Goal: Communication & Community: Participate in discussion

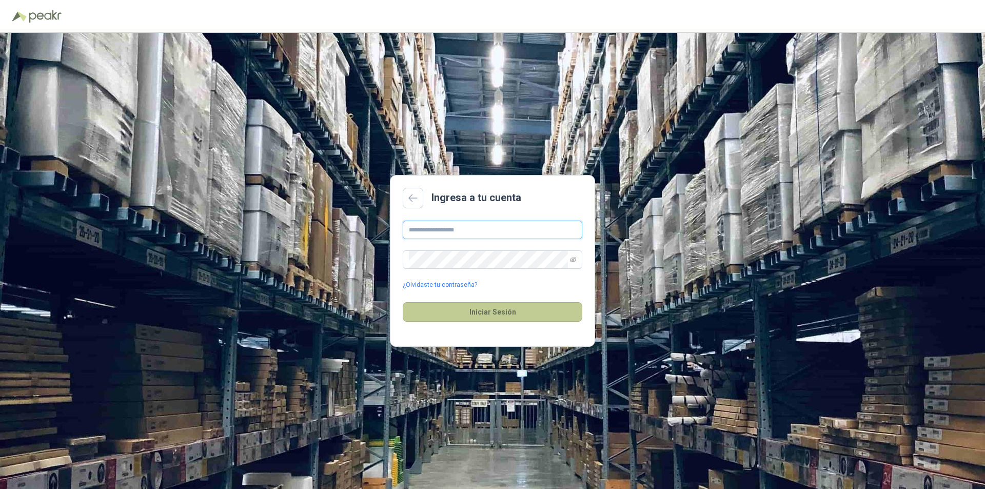
type input "**********"
click at [491, 314] on button "Iniciar Sesión" at bounding box center [492, 311] width 179 height 19
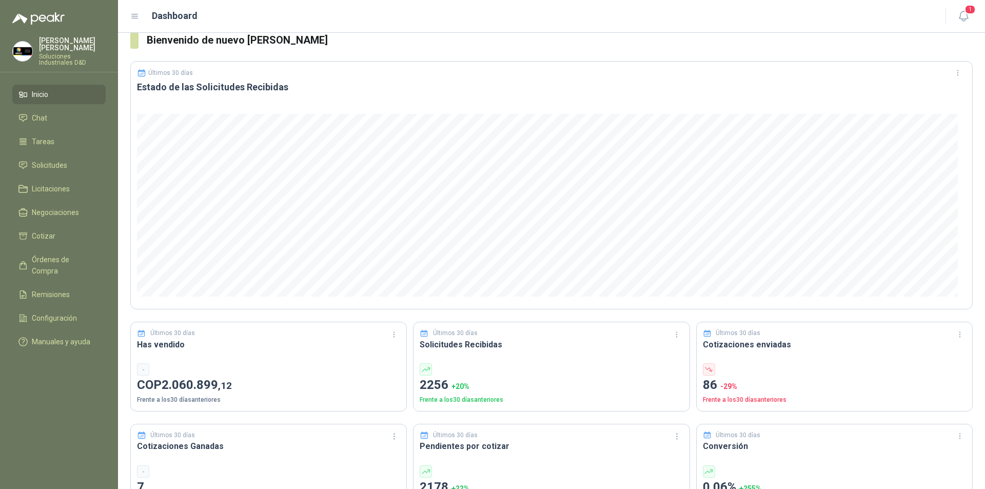
scroll to position [4, 0]
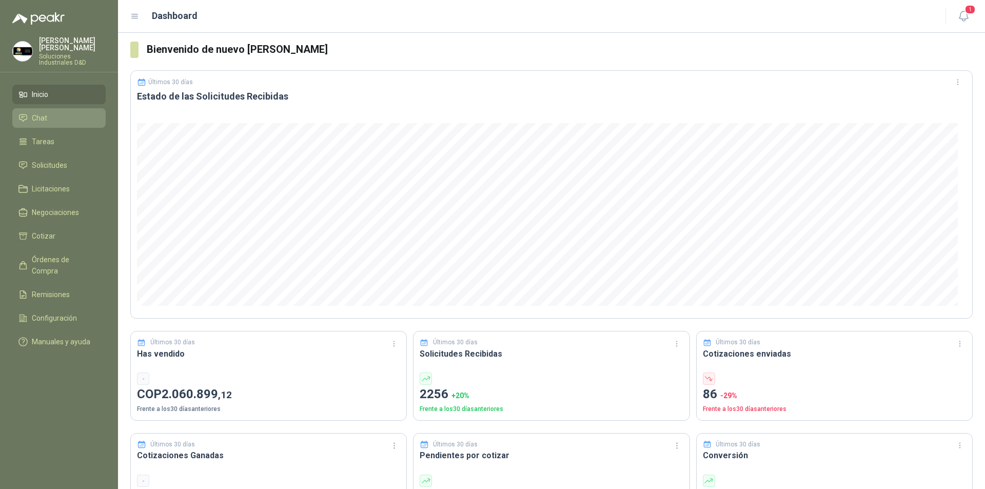
click at [35, 113] on span "Chat" at bounding box center [39, 117] width 15 height 11
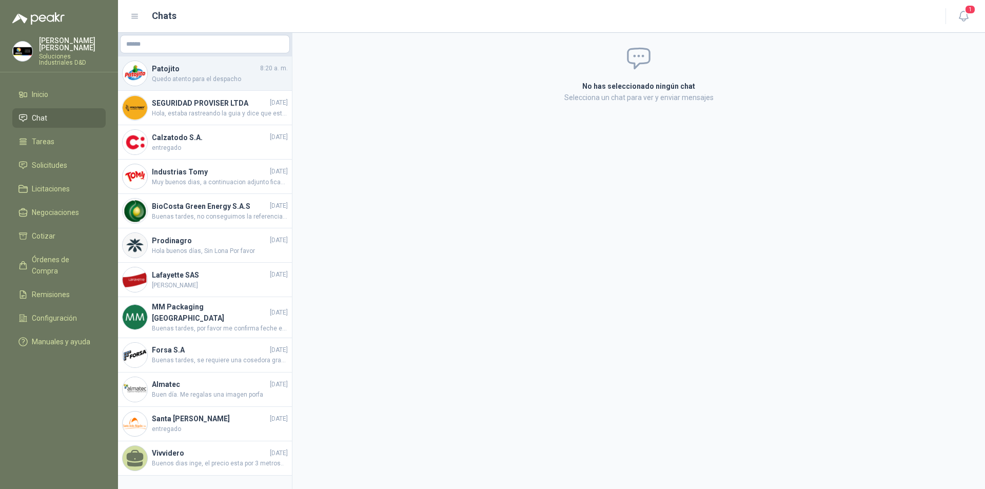
click at [187, 79] on span "Quedo atento para el despacho" at bounding box center [220, 79] width 136 height 10
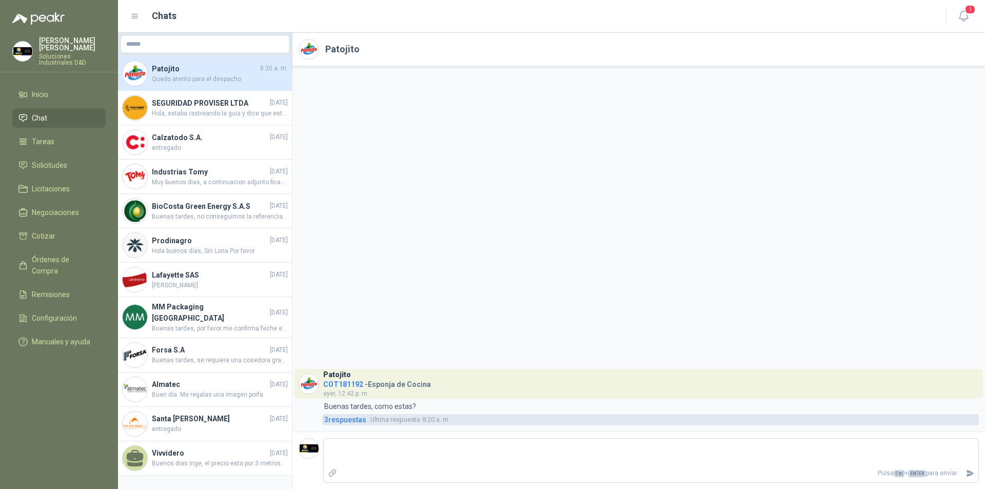
click at [345, 418] on span "3 respuesta s" at bounding box center [345, 419] width 42 height 11
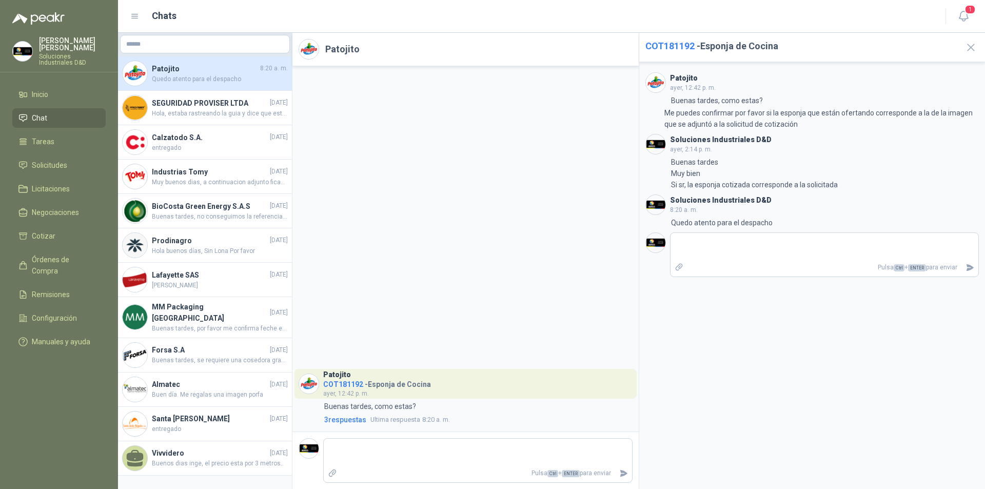
click at [67, 112] on li "Chat" at bounding box center [58, 117] width 81 height 11
